Goal: Information Seeking & Learning: Learn about a topic

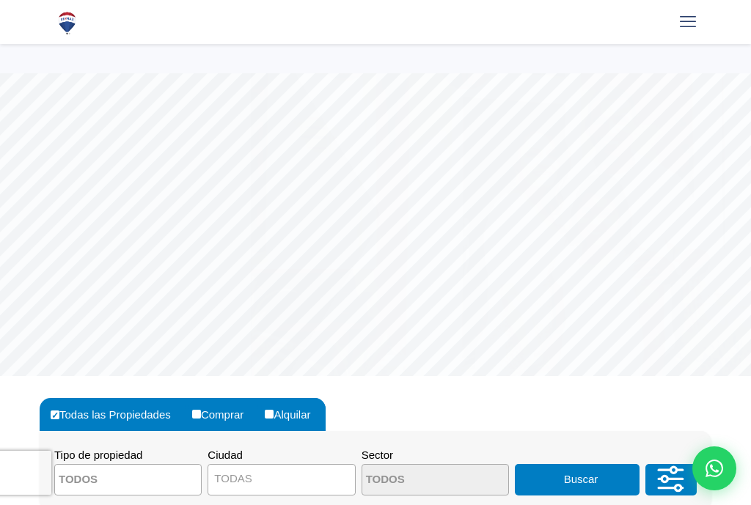
select select
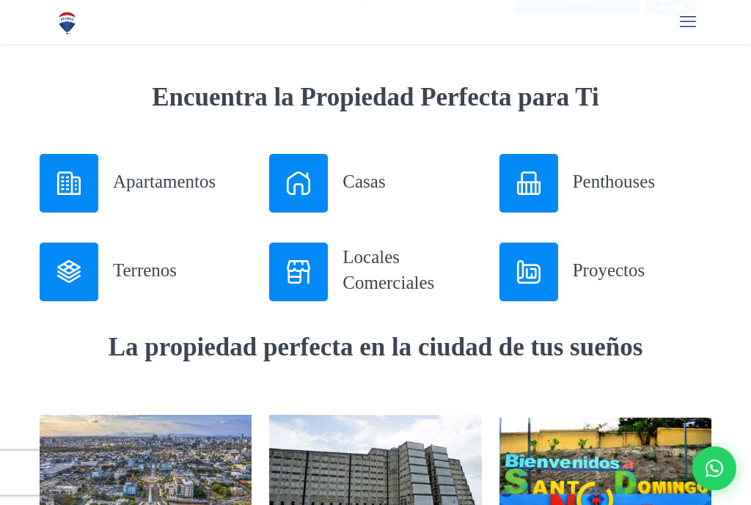
scroll to position [473, 0]
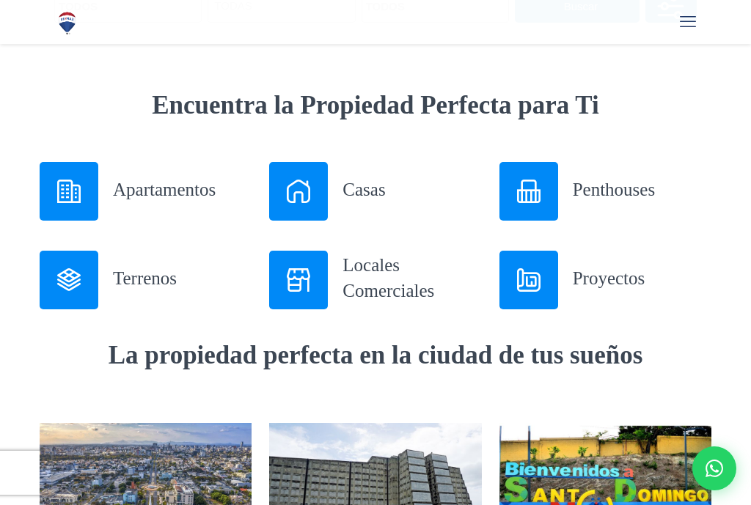
click at [534, 196] on img at bounding box center [528, 191] width 23 height 23
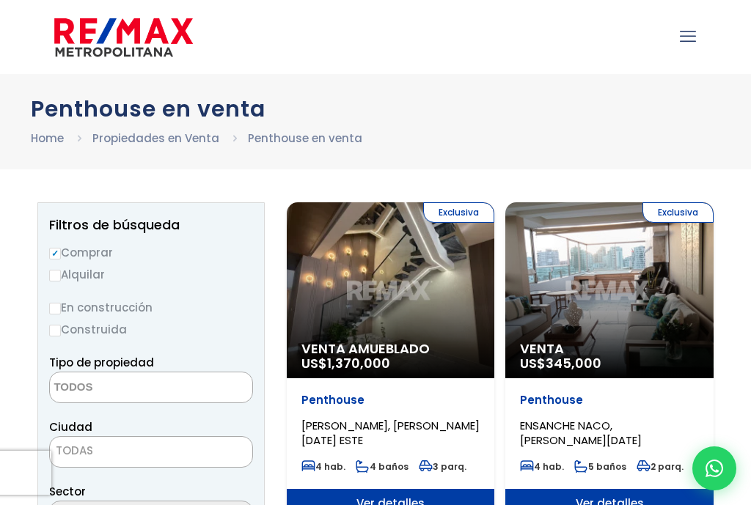
select select
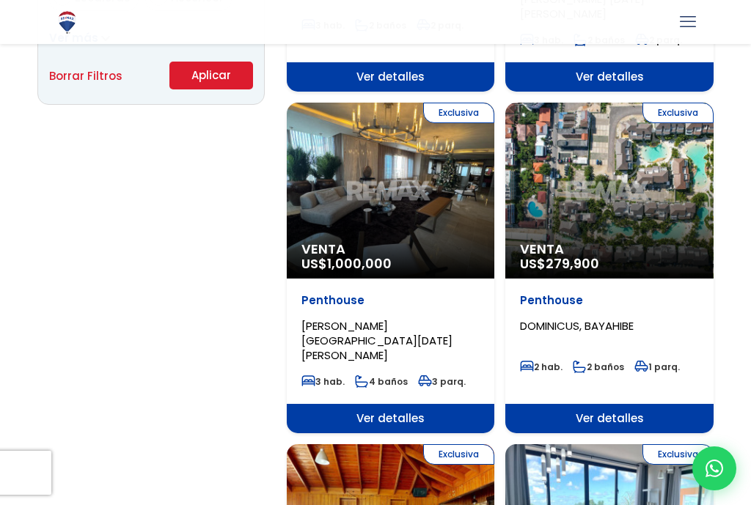
scroll to position [1102, 0]
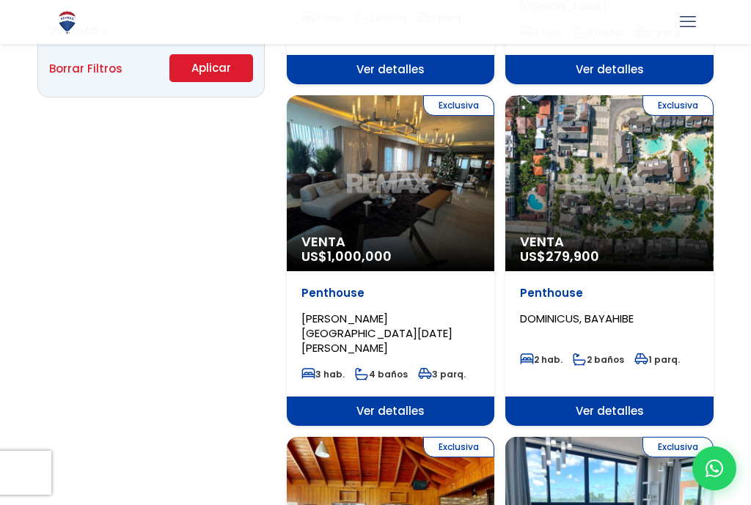
click at [408, 179] on div "Exclusiva Venta US$ 1,000,000" at bounding box center [390, 183] width 207 height 176
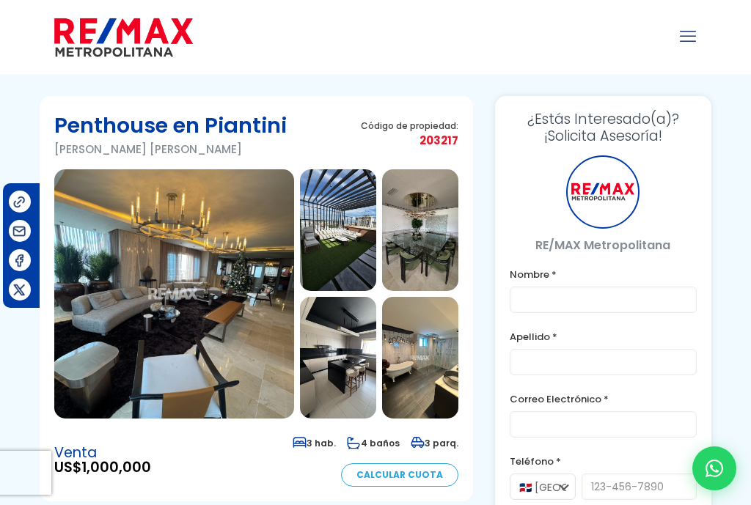
click at [185, 282] on img at bounding box center [174, 293] width 240 height 249
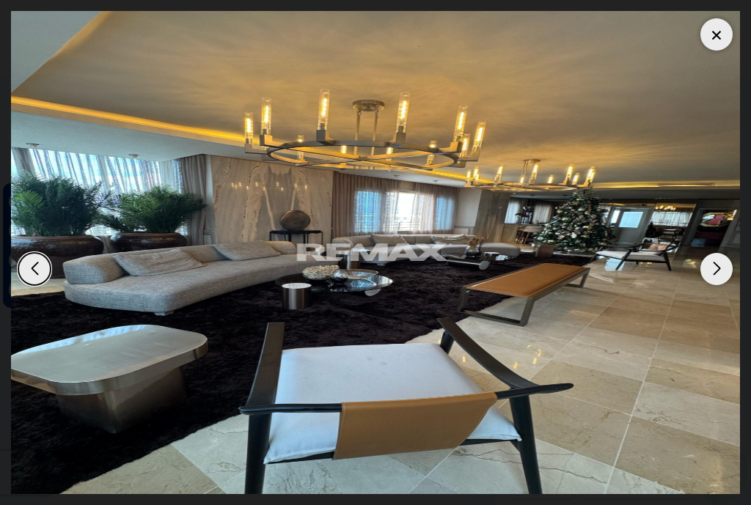
click at [720, 264] on div "Next slide" at bounding box center [716, 269] width 32 height 32
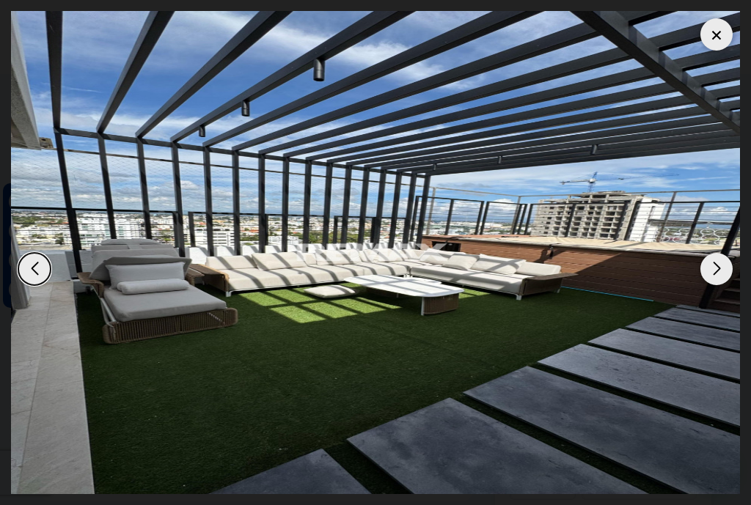
click at [714, 254] on div "Next slide" at bounding box center [716, 269] width 32 height 32
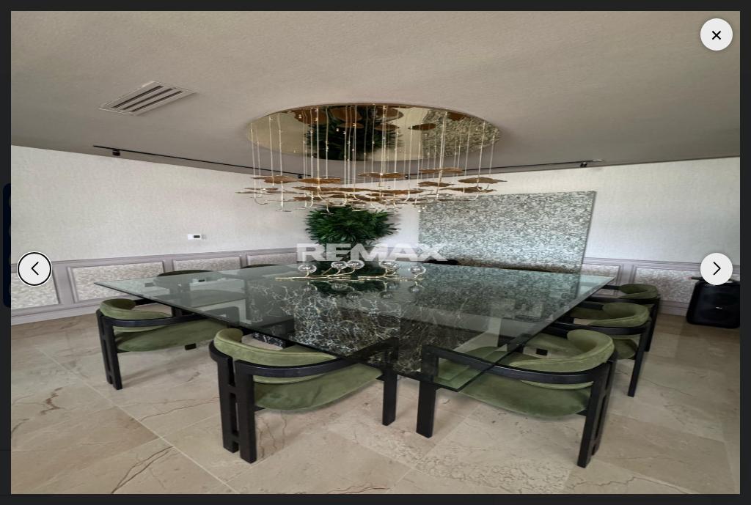
click at [713, 253] on div "Next slide" at bounding box center [716, 269] width 32 height 32
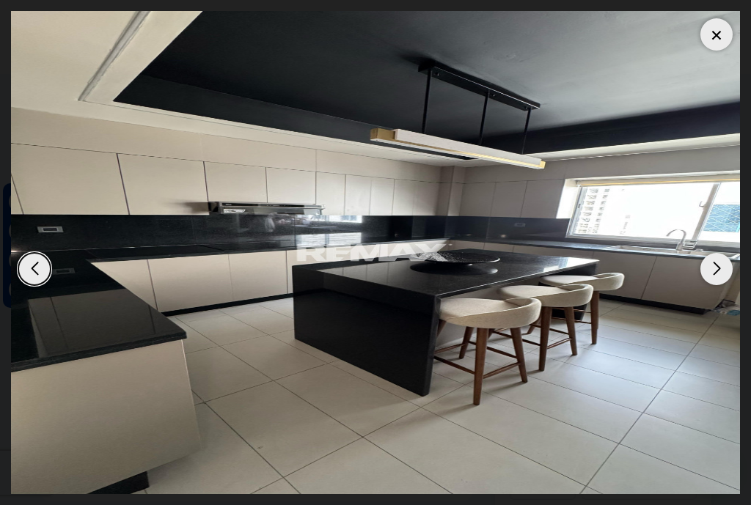
click at [713, 253] on div "Next slide" at bounding box center [716, 269] width 32 height 32
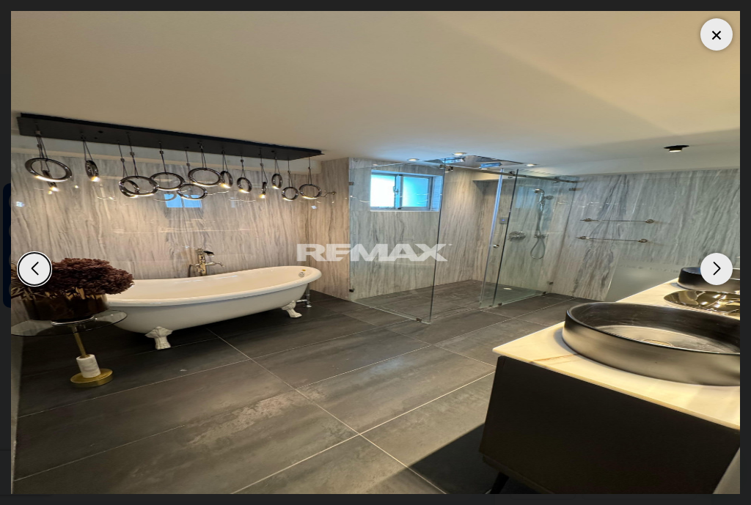
click at [717, 260] on div "Next slide" at bounding box center [716, 269] width 32 height 32
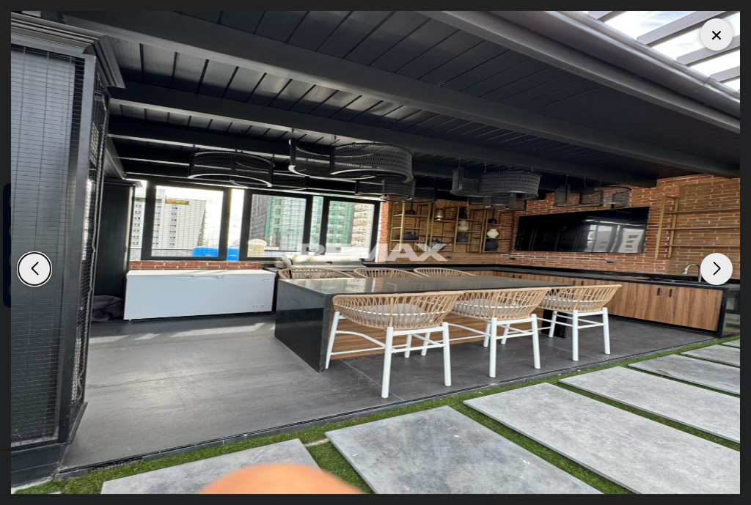
click at [716, 259] on div "Next slide" at bounding box center [716, 269] width 32 height 32
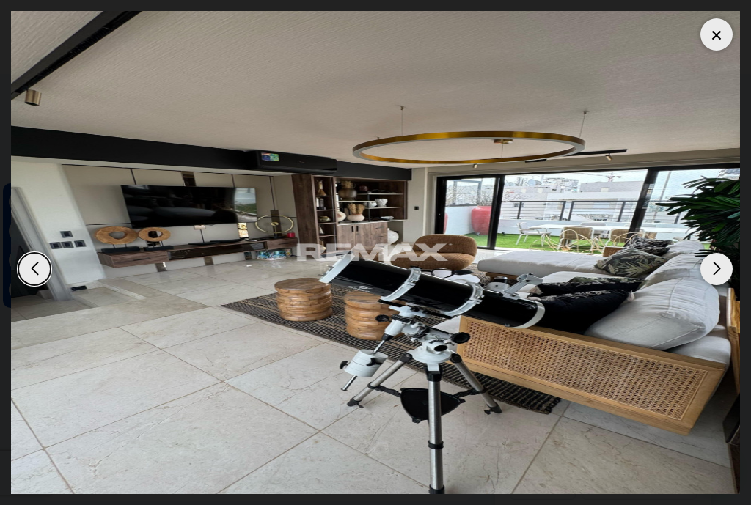
click at [714, 257] on div "Next slide" at bounding box center [716, 269] width 32 height 32
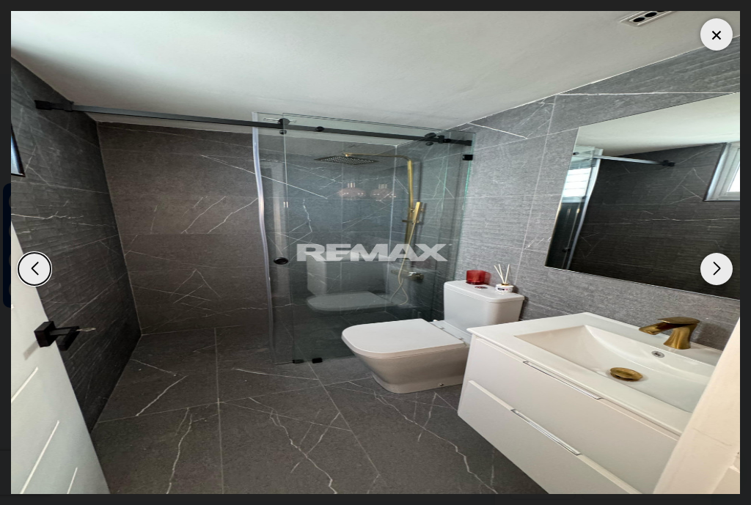
click at [713, 256] on div "Next slide" at bounding box center [716, 269] width 32 height 32
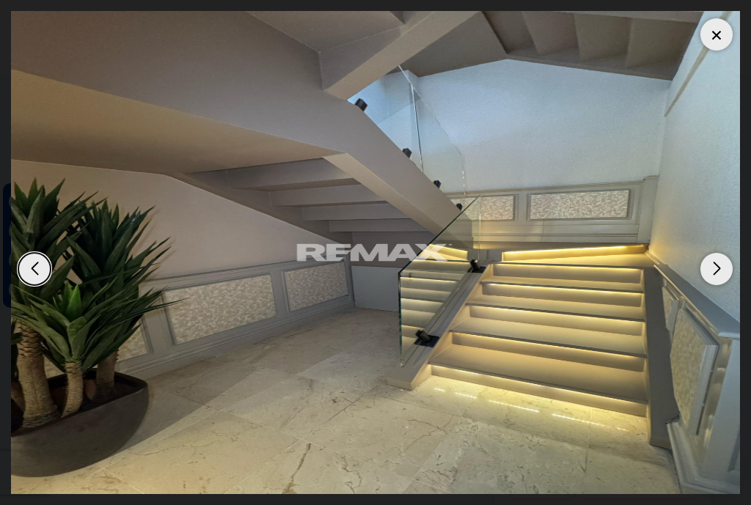
click at [713, 255] on div "Next slide" at bounding box center [716, 269] width 32 height 32
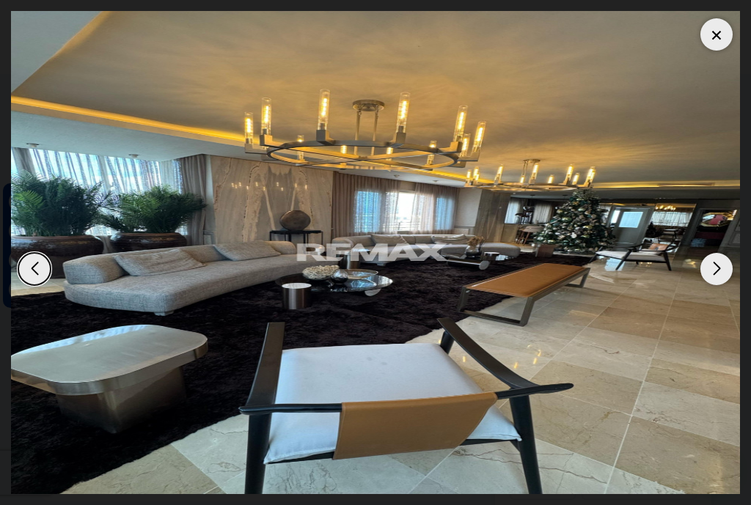
click at [713, 253] on div "Next slide" at bounding box center [716, 269] width 32 height 32
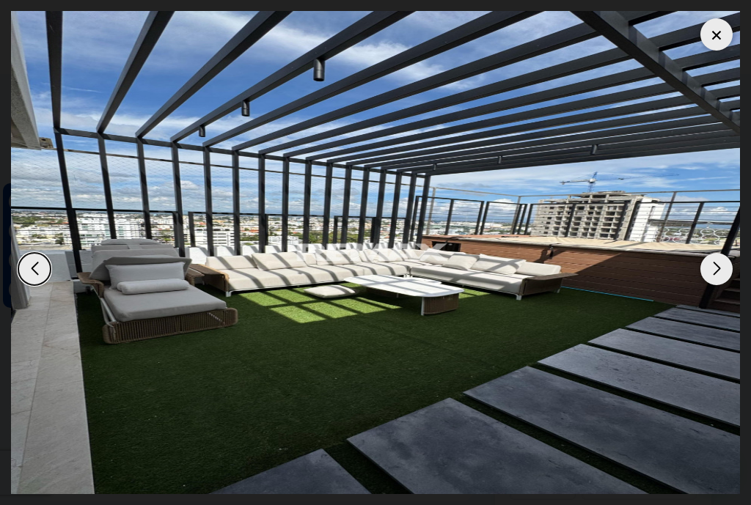
click at [715, 45] on div at bounding box center [716, 34] width 32 height 32
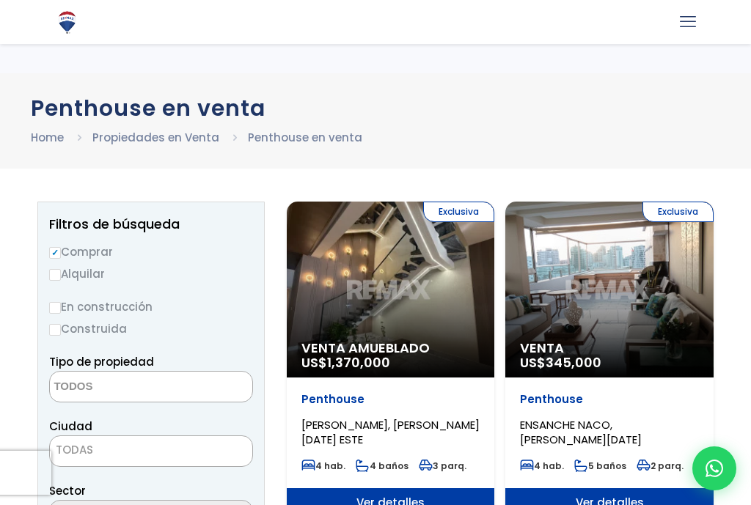
select select
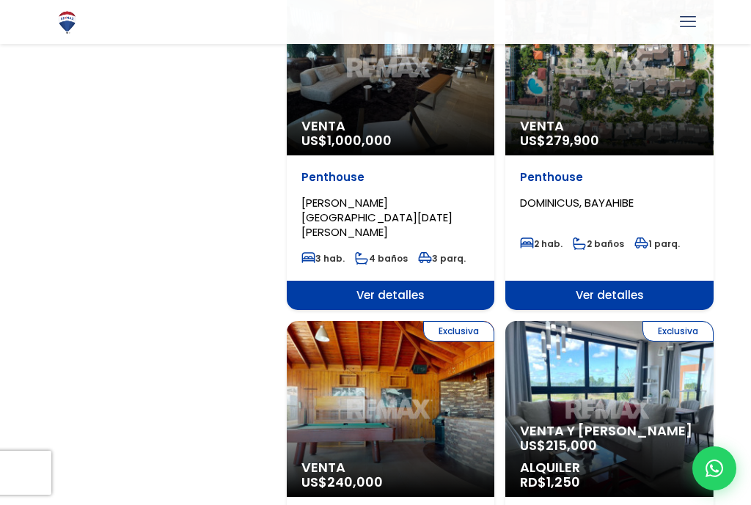
scroll to position [1212, 0]
